Goal: Use online tool/utility: Utilize a website feature to perform a specific function

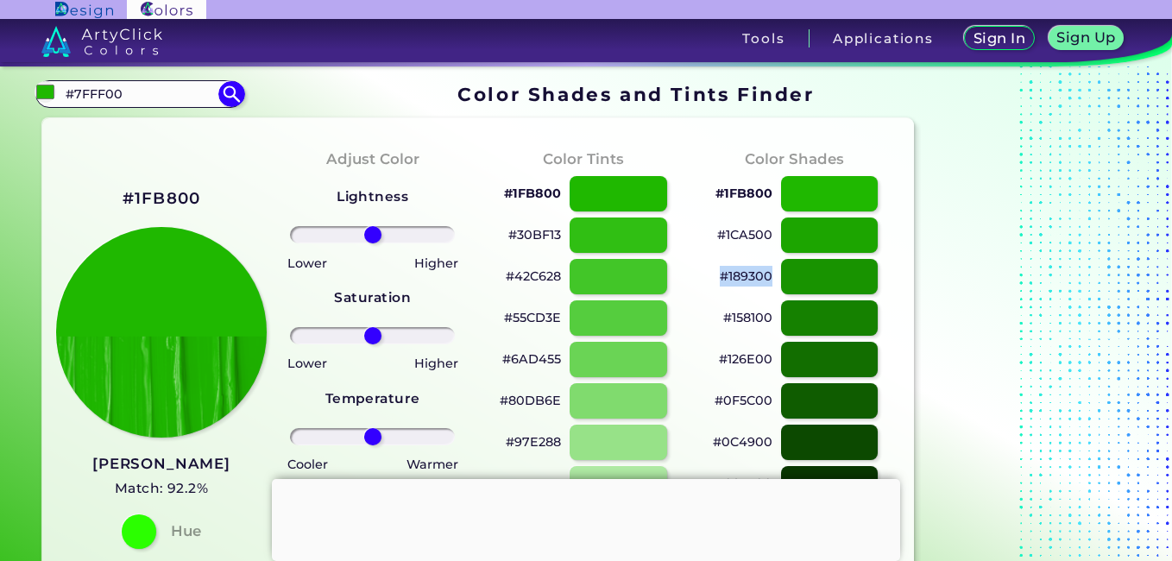
drag, startPoint x: 715, startPoint y: 278, endPoint x: 772, endPoint y: 280, distance: 57.0
click at [772, 280] on div "#189300" at bounding box center [795, 276] width 184 height 41
copy p "#189300"
drag, startPoint x: 124, startPoint y: 92, endPoint x: 28, endPoint y: 94, distance: 95.8
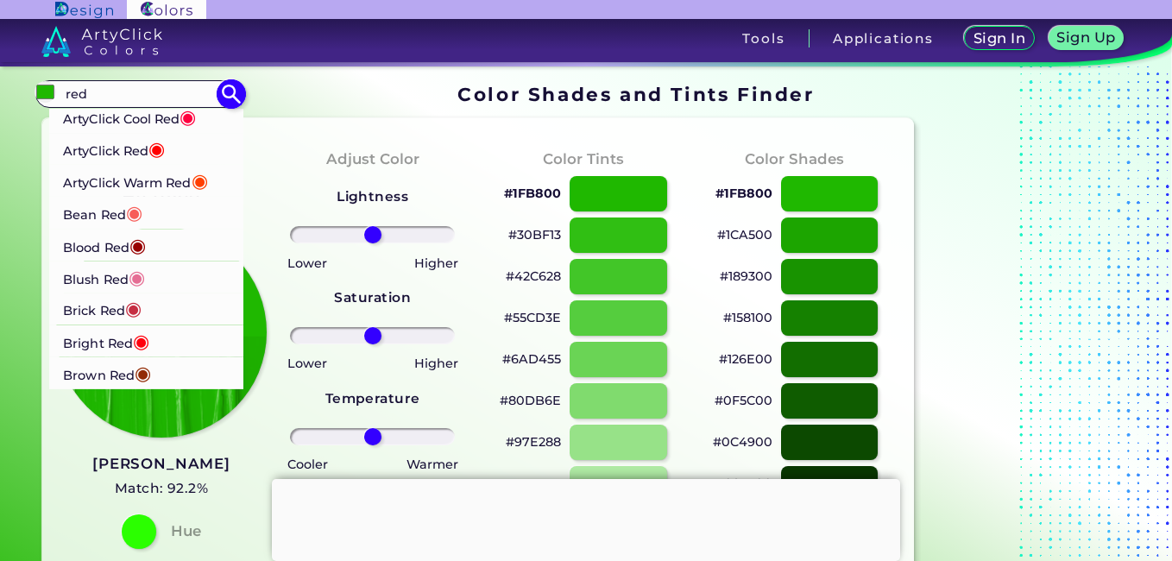
type input "red"
click at [128, 154] on p "ArtyClick Red ◉" at bounding box center [114, 149] width 102 height 32
type input "#ff0000"
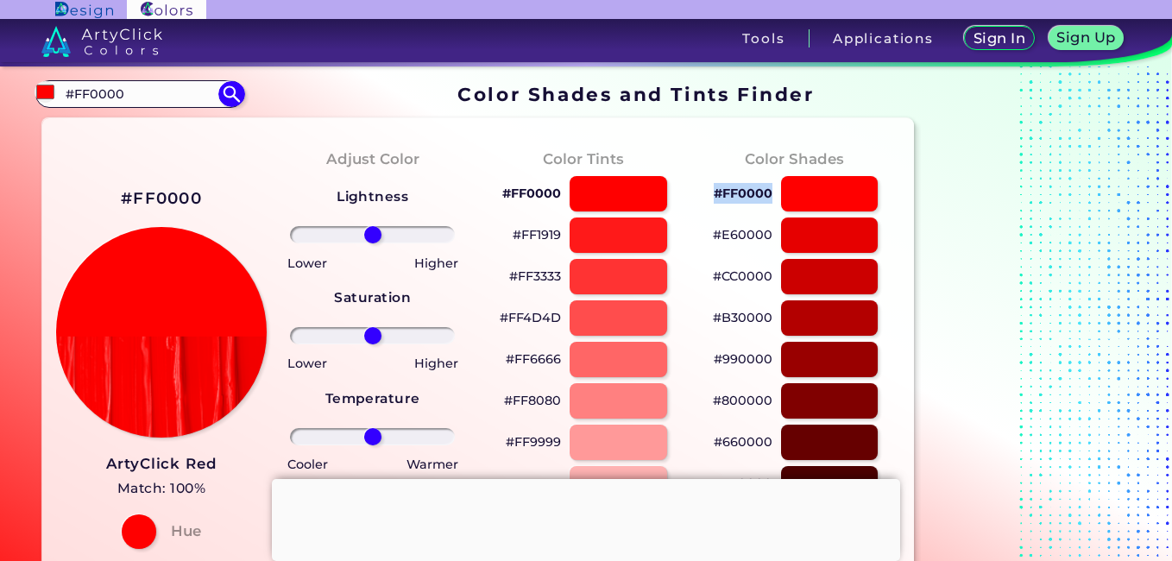
drag, startPoint x: 706, startPoint y: 192, endPoint x: 774, endPoint y: 193, distance: 68.2
click at [774, 193] on div "#FF0000" at bounding box center [795, 193] width 184 height 41
copy p "#FF0000"
drag, startPoint x: 176, startPoint y: 89, endPoint x: 0, endPoint y: 105, distance: 176.8
click at [0, 106] on html "Sign In Sign Up My Profile My Details Color Palettes Sign Out Tools Application…" at bounding box center [586, 332] width 1172 height 664
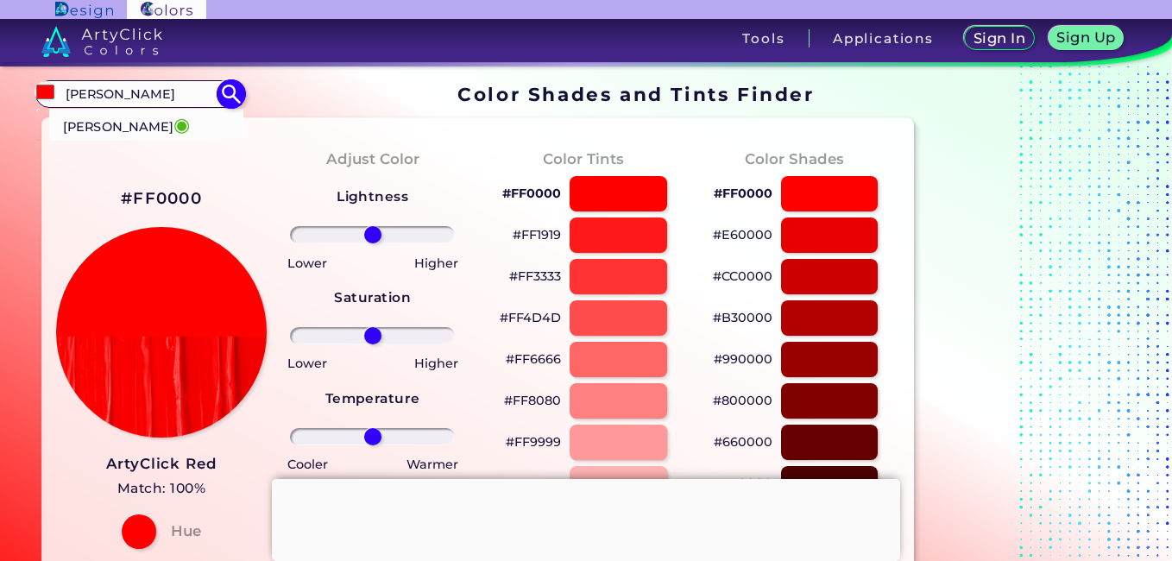
type input "[PERSON_NAME]"
click at [79, 121] on p "[PERSON_NAME] ◉" at bounding box center [127, 125] width 126 height 32
type input "#4cbb17"
type input "#4CBB17"
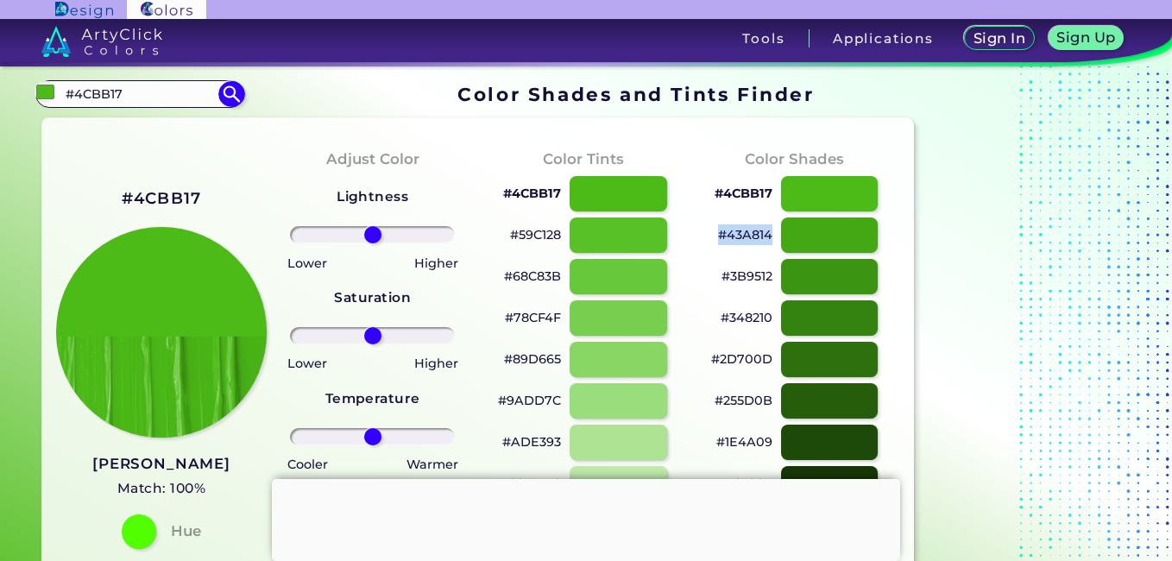
drag, startPoint x: 776, startPoint y: 232, endPoint x: 713, endPoint y: 228, distance: 63.1
click at [713, 228] on div "#43A814" at bounding box center [795, 235] width 184 height 41
copy p "#43A814"
